Goal: Task Accomplishment & Management: Use online tool/utility

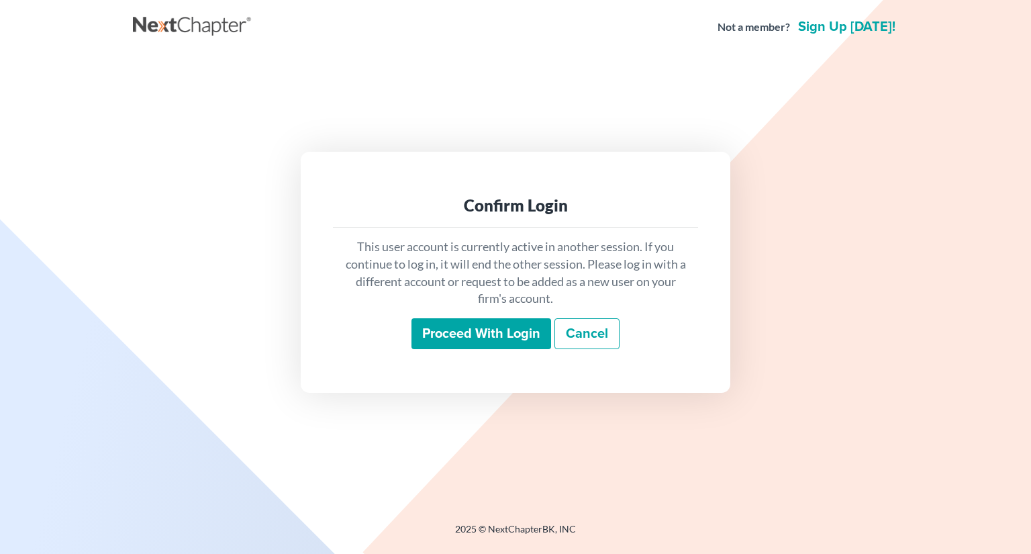
click at [489, 339] on input "Proceed with login" at bounding box center [481, 333] width 140 height 31
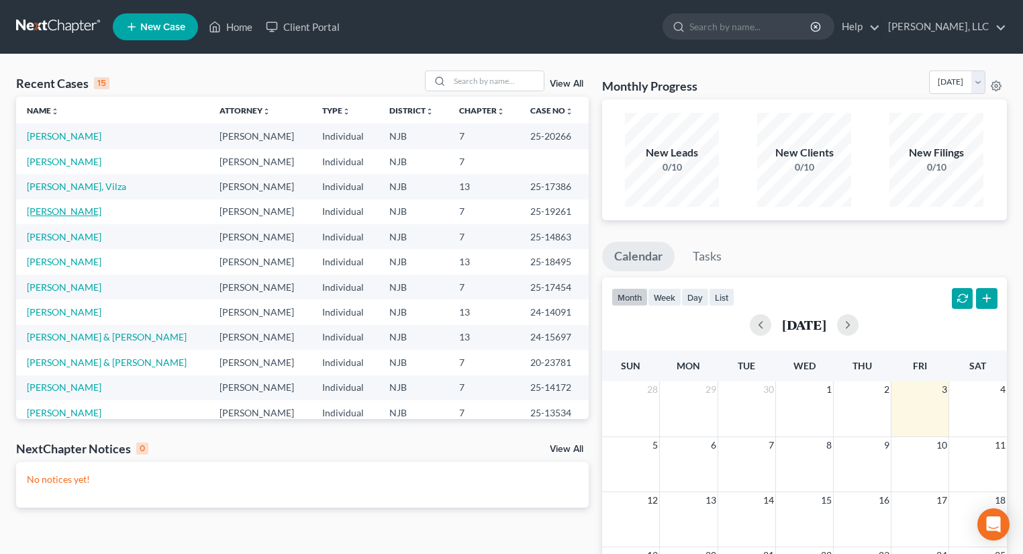
click at [85, 212] on link "[PERSON_NAME]" at bounding box center [64, 210] width 74 height 11
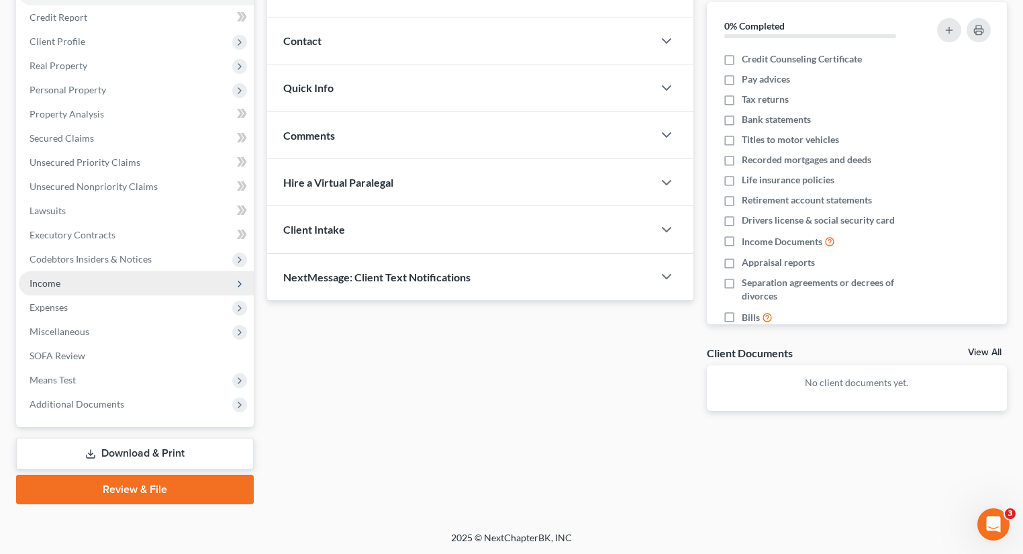
scroll to position [158, 0]
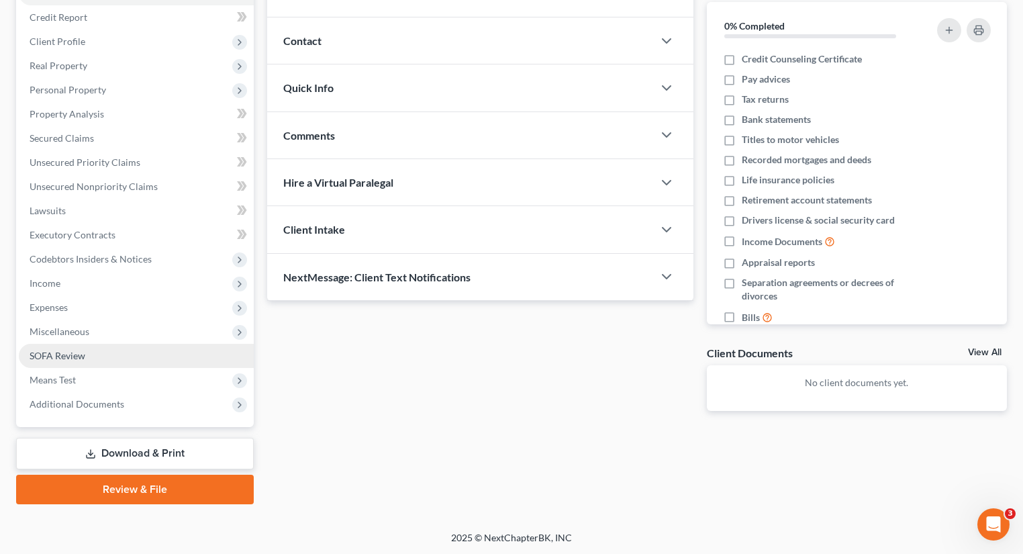
click at [64, 356] on span "SOFA Review" at bounding box center [58, 355] width 56 height 11
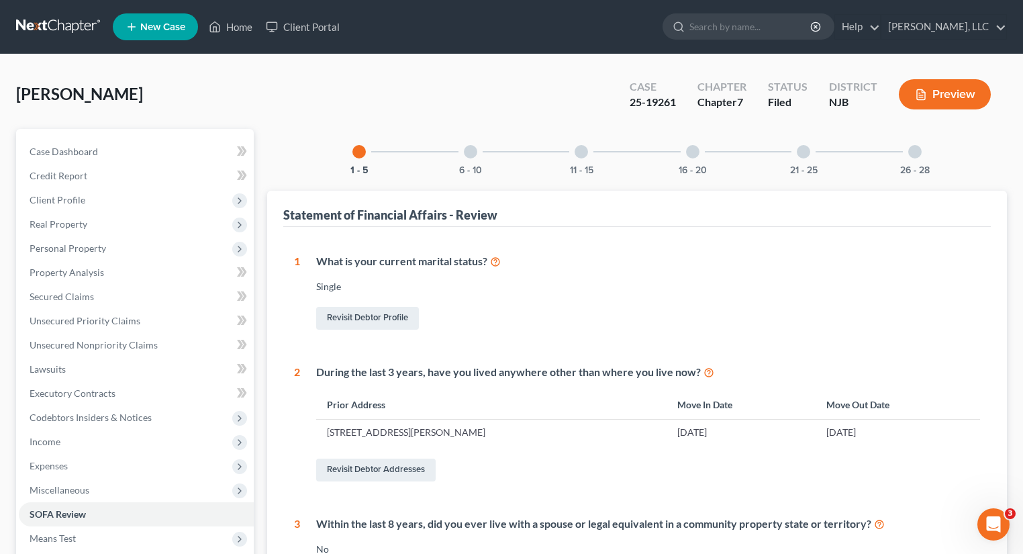
click at [464, 149] on div at bounding box center [470, 151] width 13 height 13
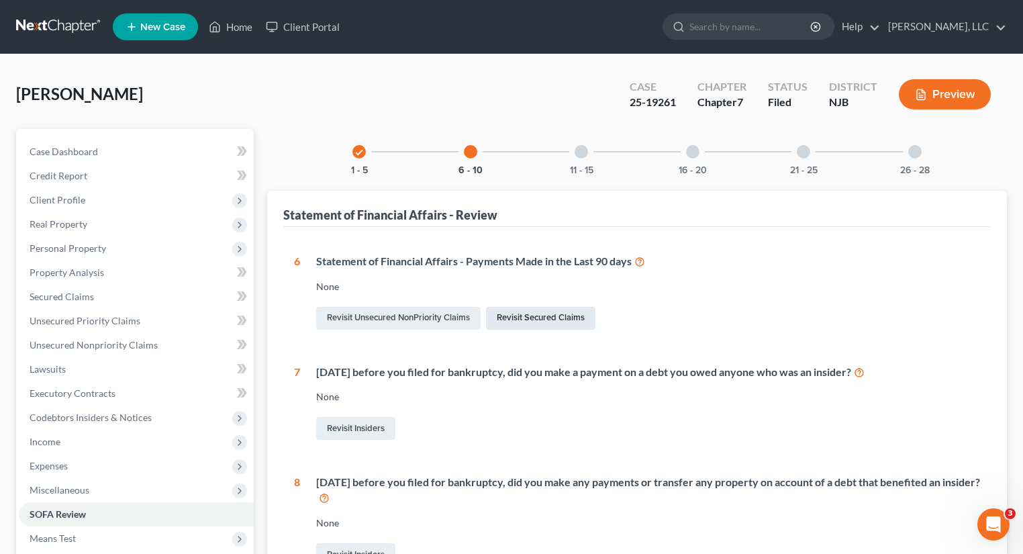
click at [555, 322] on link "Revisit Secured Claims" at bounding box center [540, 318] width 109 height 23
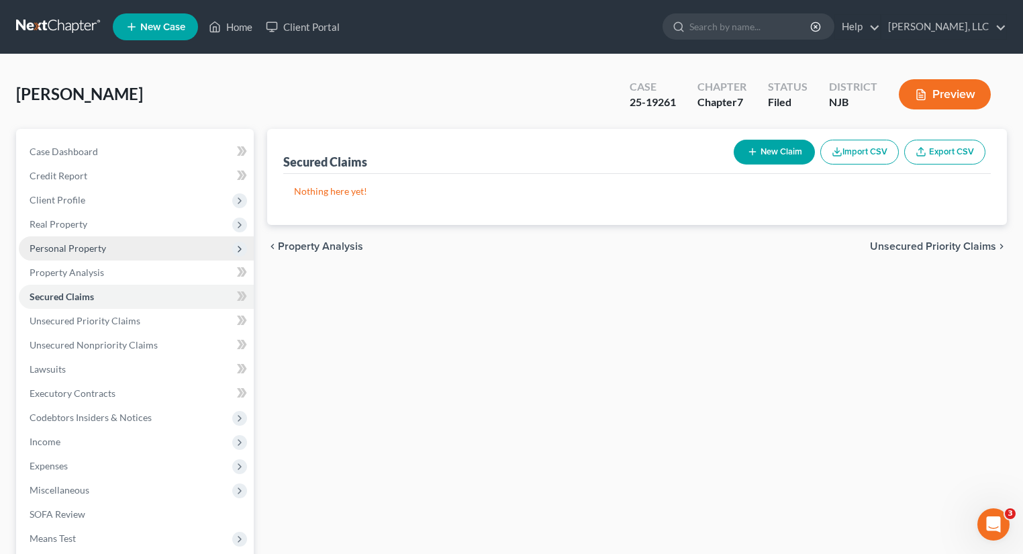
click at [89, 254] on span "Personal Property" at bounding box center [136, 248] width 235 height 24
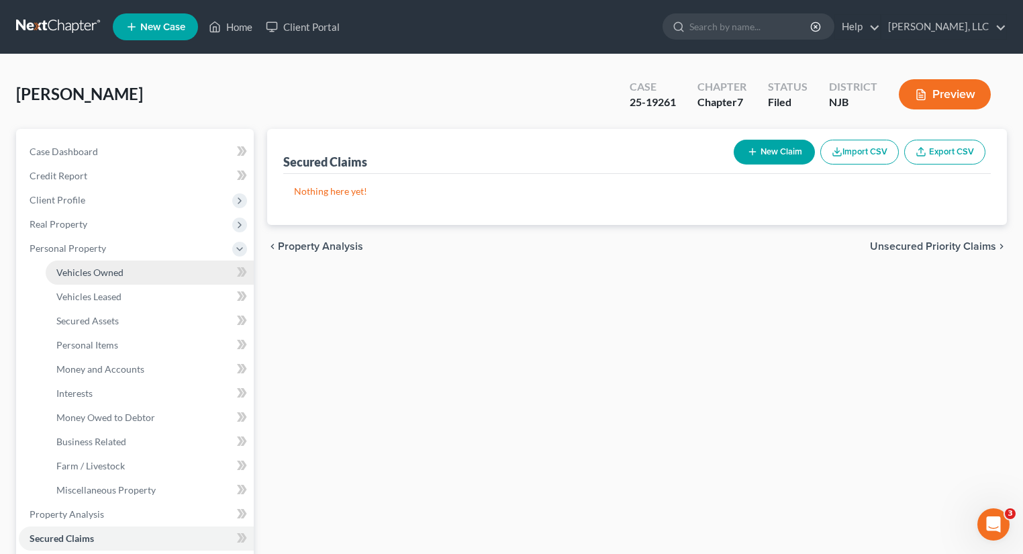
click at [120, 276] on span "Vehicles Owned" at bounding box center [89, 271] width 67 height 11
